Goal: Task Accomplishment & Management: Manage account settings

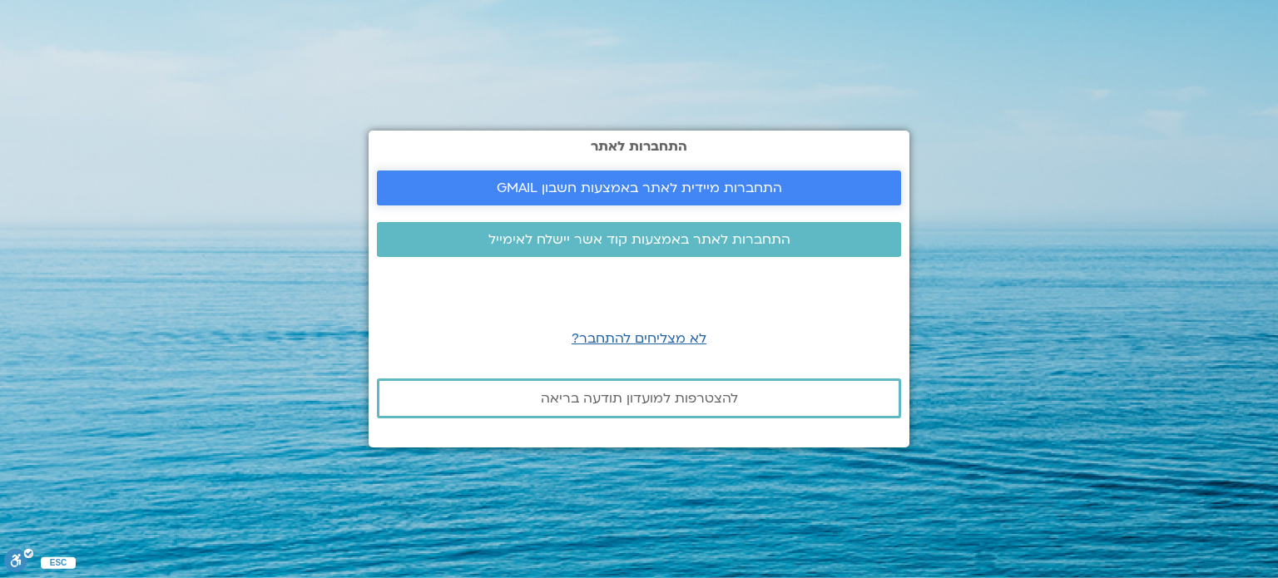
click at [612, 188] on span "התחברות מיידית לאתר באמצעות חשבון GMAIL" at bounding box center [639, 188] width 285 height 15
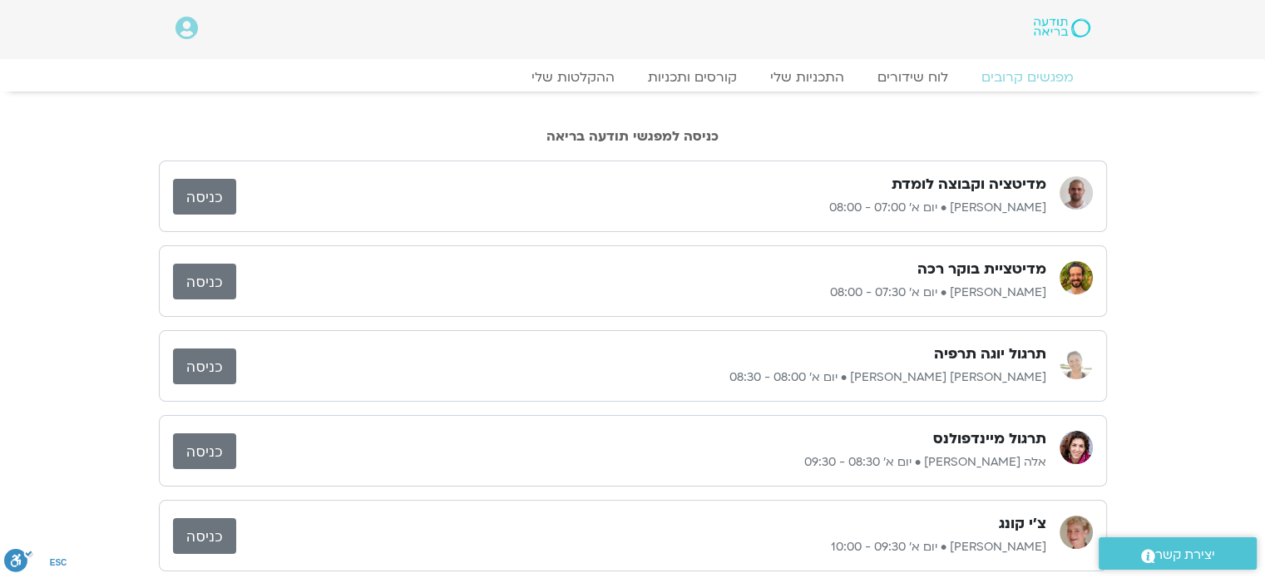
click at [197, 362] on link "כניסה" at bounding box center [204, 367] width 63 height 36
click at [214, 448] on link "כניסה" at bounding box center [204, 451] width 63 height 36
